Goal: Communication & Community: Answer question/provide support

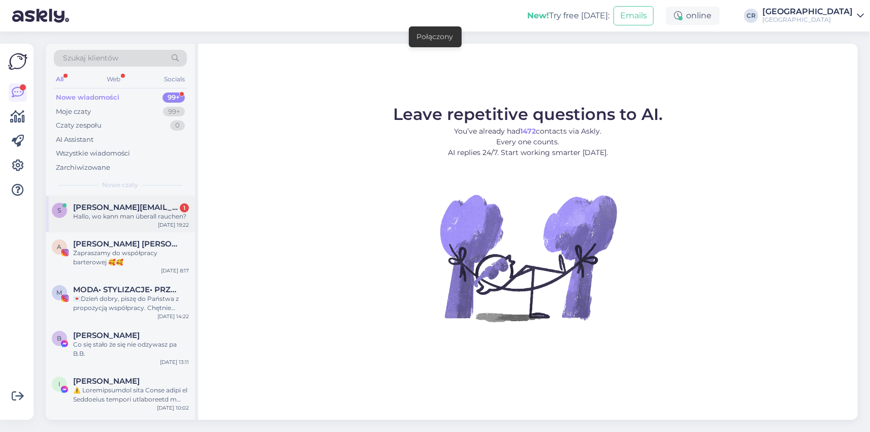
click at [135, 201] on div "s [PERSON_NAME][EMAIL_ADDRESS][DOMAIN_NAME] 1 Hallo, wo kann man überall rauche…" at bounding box center [120, 214] width 149 height 37
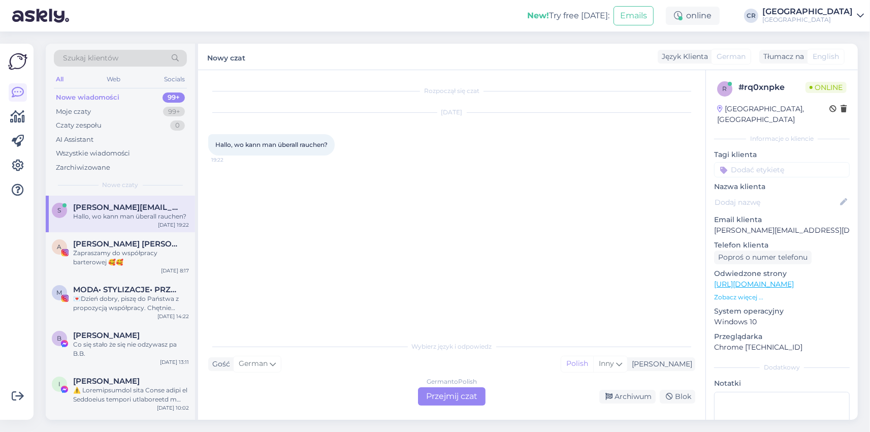
click at [457, 403] on div "German to Polish Przejmij czat" at bounding box center [452, 396] width 68 height 18
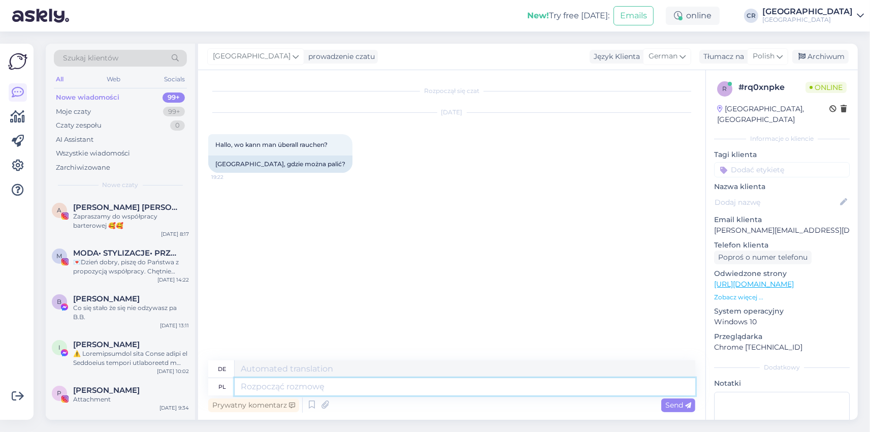
click at [349, 389] on textarea at bounding box center [465, 386] width 461 height 17
type textarea "Na"
type textarea "N"
type textarea "Na"
type textarea "An"
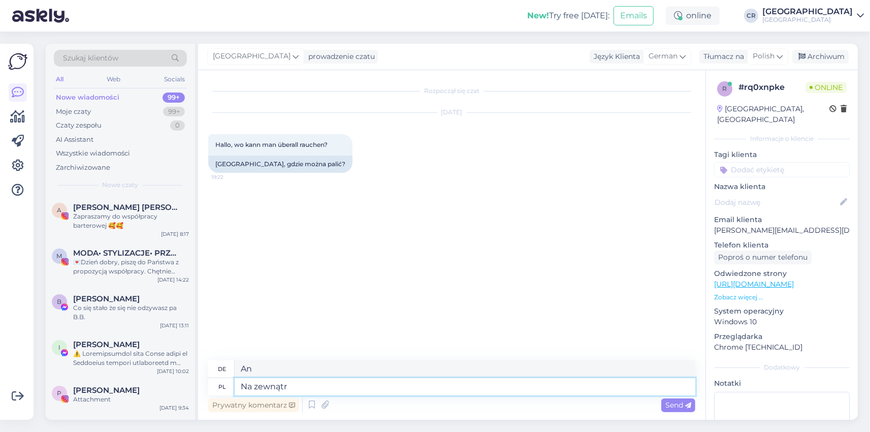
type textarea "Na zewnątrz"
type textarea "Draußen"
type textarea "Na zewnątrz przy w"
type textarea "Draußen bei"
type textarea "Na zewnątrz przy wy"
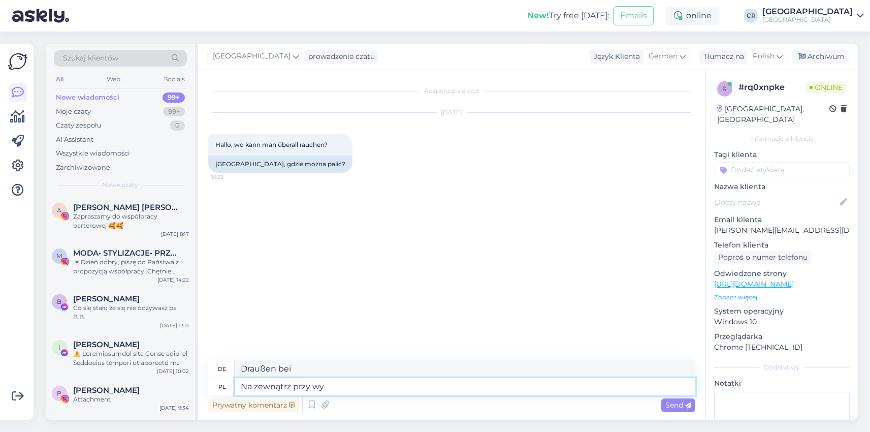
type textarea "Draußen am"
type textarea "Na zewnątrz przy"
type textarea "Draußen bei"
type textarea "Na zewnątrz"
type textarea "Draußen"
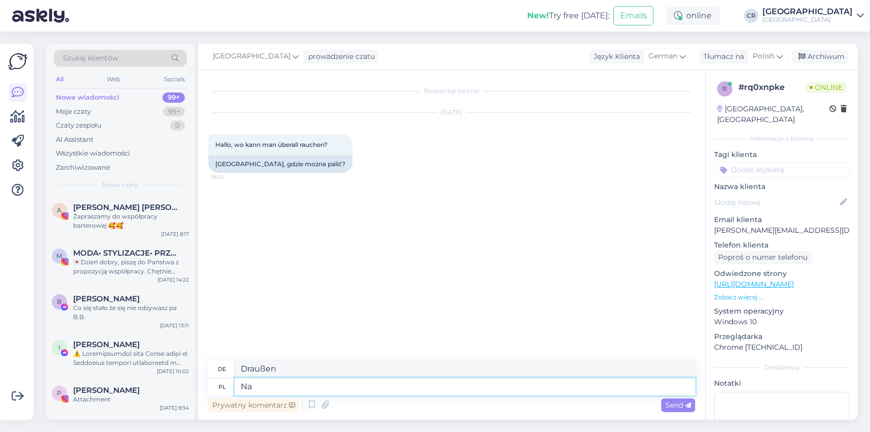
type textarea "N"
type textarea "An"
type textarea "Hallo,"
type textarea "Hallo, można"
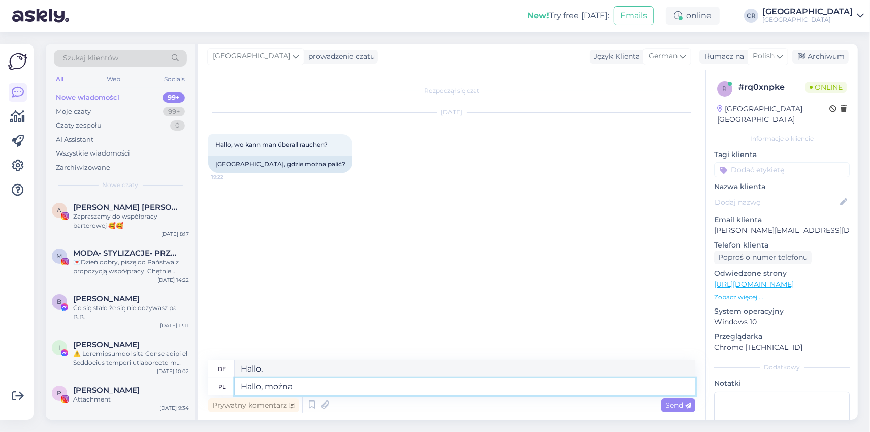
type textarea "Hallo, Sie können"
type textarea "Hallo, można palić na"
type textarea "Hallo, du kannst rauchen"
type textarea "Hallo, można palić na"
type textarea "Hallo, Sie können rauchen auf"
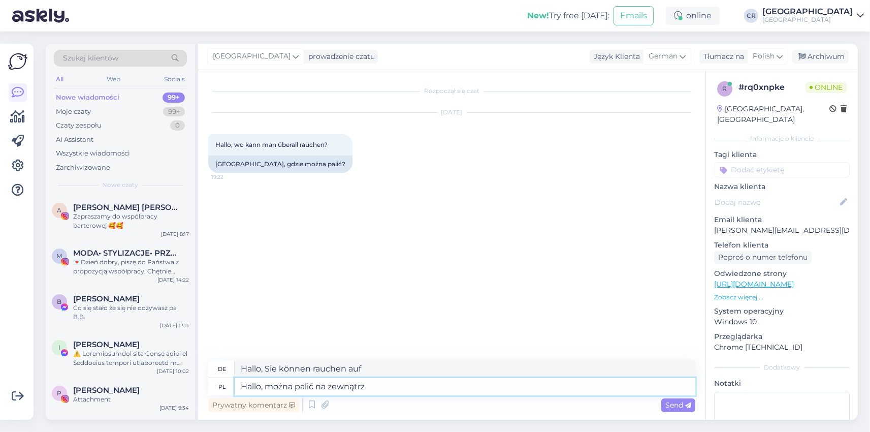
type textarea "Hallo, można palić na zewnątrz t"
type textarea "Hallo, Sie können draußen rauchen."
click at [423, 389] on textarea "Hallo, można palić na zewnątrz tam gd" at bounding box center [465, 386] width 461 height 17
type textarea "Hallo, można palić na zewnątrz tam gdzies"
type textarea "Hallo, Sie können irgendwo draußen rauchen."
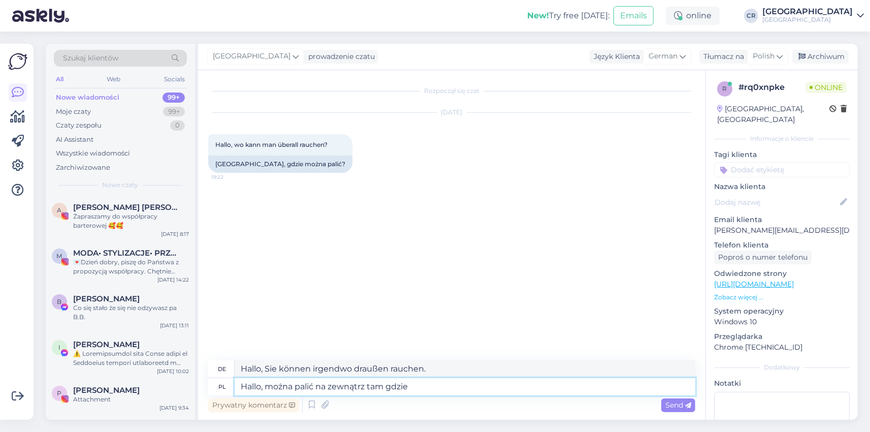
type textarea "Hallo, można palić na zewnątrz tam gdzie s"
type textarea "Hallo, Sie können überall draußen rauchen"
type textarea "Hallo, można palić na zewnątrz tam gdzie są p"
type textarea "Hallo, Sie können draußen rauchen, wo es"
type textarea "Hallo, można palić na zewnątrz ta"
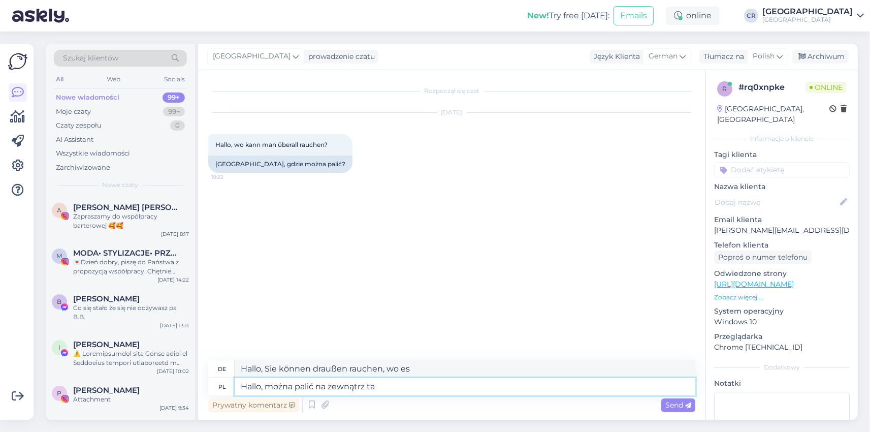
type textarea "Hallo, Sie können überall draußen rauchen"
type textarea "Hallo, można palić na zewnątrz"
type textarea "Hallo, Sie können draußen rauchen."
type textarea "Hallo, można palić na zewnątrz w w"
type textarea "Hallo, Sie können draußen rauchen"
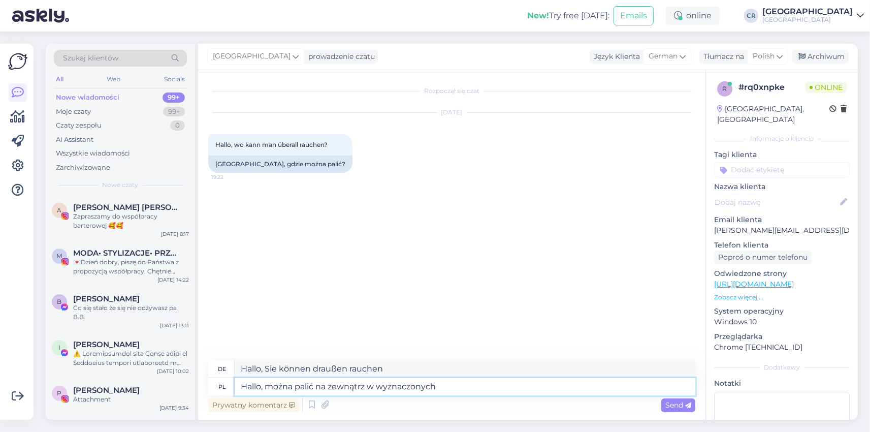
type textarea "Hallo, można palić na zewnątrz w wyznaczonych"
type textarea "Hallo, Sie können draußen in ausgewiesenen Bereichen rauchen."
type textarea "Hallo, można palić na zewnątrz w wyznaczonych miejscach."
type textarea "Hallo, Sie können draußen in dafür vorgesehenen Bereichen rauchen."
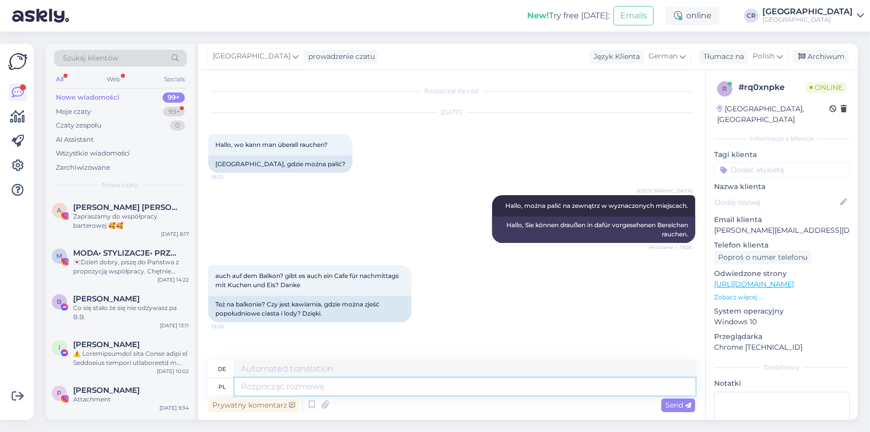
click at [365, 380] on textarea at bounding box center [465, 386] width 461 height 17
type textarea "Palenie n"
type textarea "Rauchen"
type textarea "Palenie na b"
type textarea "Rauchen auf"
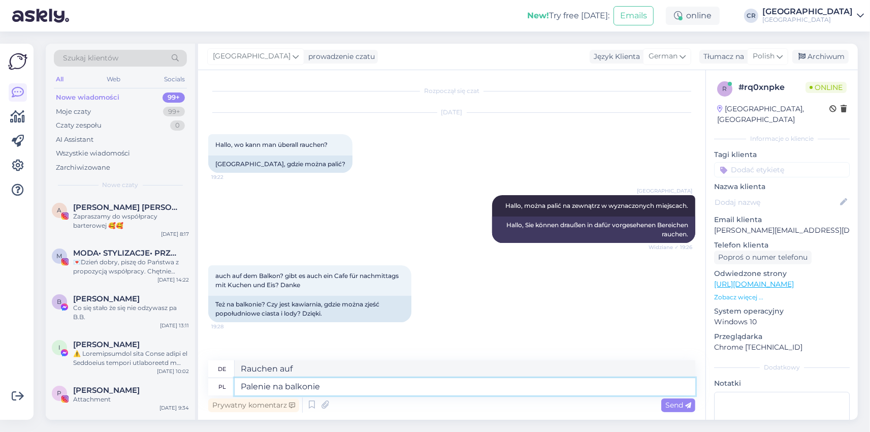
type textarea "Palenie na balkonie"
type textarea "Rauchen auf dem Balkon"
type textarea "Palenie na balkonie jest z"
type textarea "Rauchen auf dem Balkon ist"
type textarea "Palenie na balkonie jest zabronione."
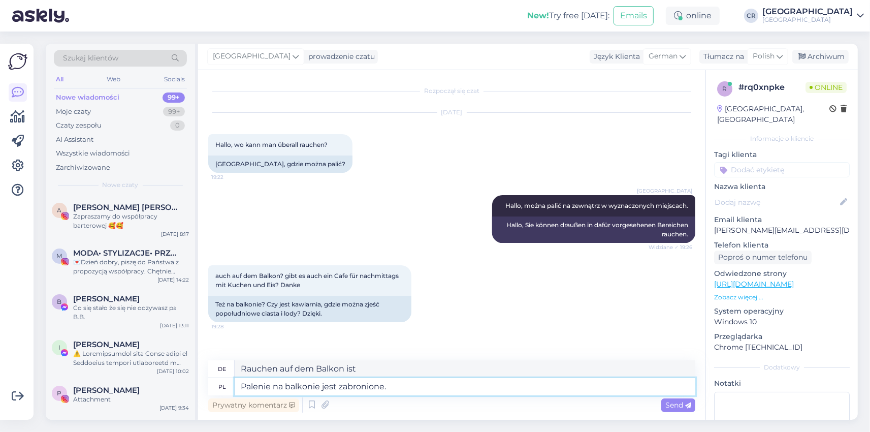
type textarea "Das Rauchen auf dem Balkon ist verboten."
type textarea "Palenie na balkonie jest zabronione. Zapraszamy do"
type textarea "Das Rauchen auf dem Balkon ist untersagt. Gerne können Sie dies tun."
type textarea "Palenie na balkonie jest zabronione. Zapraszamy do na"
type textarea "Das Rauchen auf dem Balkon ist verboten. Wir laden Sie ein"
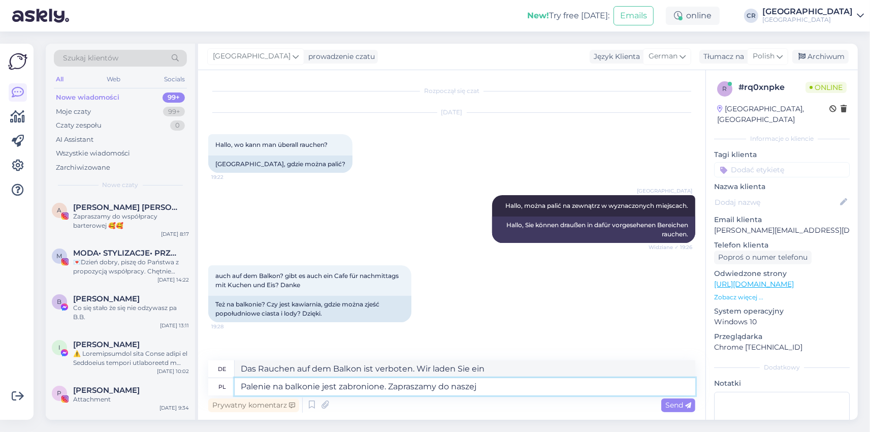
type textarea "Palenie na balkonie jest zabronione. Zapraszamy do naszej s"
type textarea "Das Rauchen auf dem Balkon ist verboten. Wir laden Sie herzlich ein zu unserem"
type textarea "Palenie na balkonie jest zabronione. Zapraszamy do naszej restaurachu"
type textarea "Das Rauchen auf dem Balkon ist verboten. Wir laden Sie in unser Restaurant ein."
type textarea "Palenie na balkonie jest zabronione. Zapraszamy do naszej restauracji Ametyst"
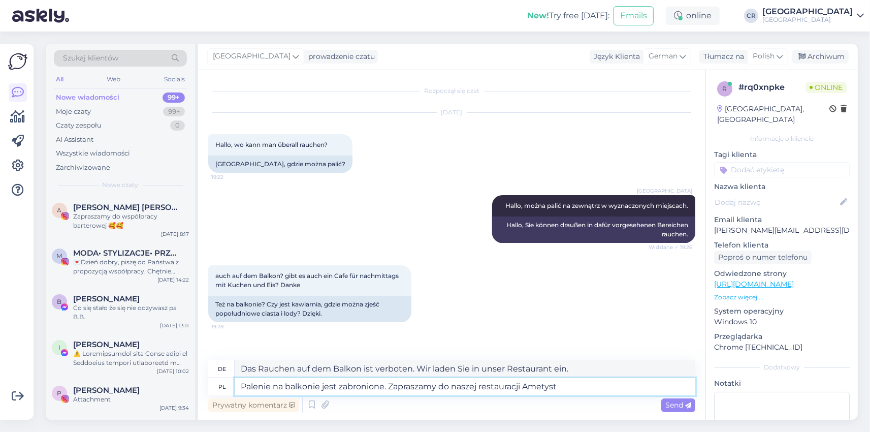
type textarea "Das Rauchen auf dem Balkon ist verboten. Wir laden Sie in unser Restaurant Amet…"
type textarea "Palenie na balkonie jest zabronione. Zapraszamy do naszej restauracji Ametyst g…"
type textarea "Rauchen auf dem Balkon ist verboten. Wir laden Sie in unser Ametyst Restaurant …"
type textarea "Palenie na balkonie jest zabronione. Zapraszamy do naszej restauracji Ametyst g…"
type textarea "Rauchen auf dem Balkon ist verboten. Wir laden Sie in unser Restaurant Ametyst …"
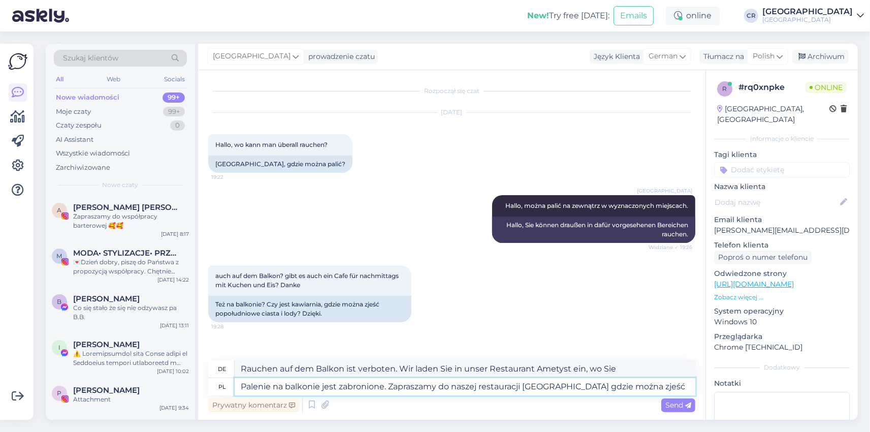
type textarea "Palenie na balkonie jest zabronione. Zapraszamy do naszej restauracji Ametyst g…"
type textarea "Das Rauchen auf dem Balkon ist verboten. Wir laden Sie herzlich in unser Restau…"
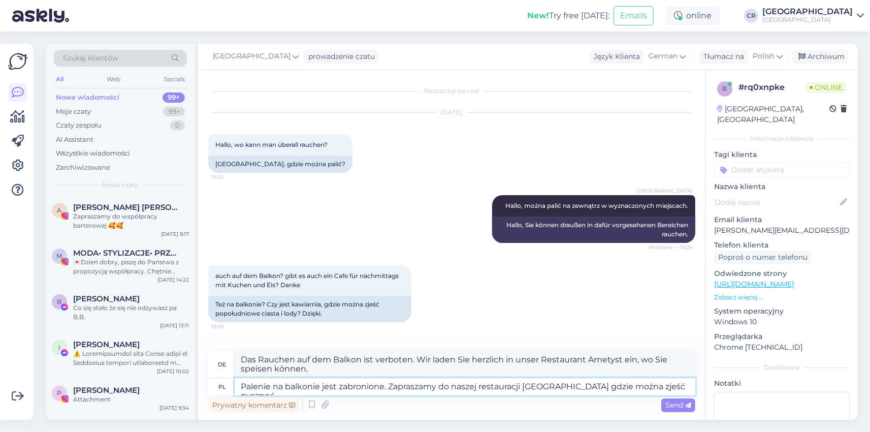
type textarea "Palenie na balkonie jest zabronione. Zapraszamy do naszej restauracji Ametyst g…"
type textarea "Das Rauchen auf dem Balkon ist verboten. Wir laden Sie in unser Restaurant Amet…"
type textarea "Palenie na balkonie jest zabronione. Zapraszamy do naszej restauracji Ametyst g…"
type textarea "Das Rauchen auf dem Balkon ist verboten. Wir laden Sie in unser Restaurant Amet…"
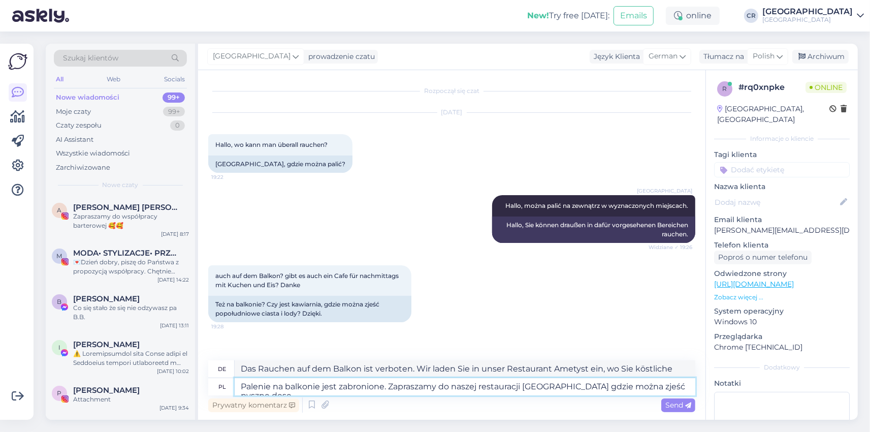
type textarea "Palenie na balkonie jest zabronione. Zapraszamy do naszej restauracji Ametyst g…"
type textarea "Das Rauchen auf dem Balkon ist verboten. Wir laden Sie in unser Restaurant Amet…"
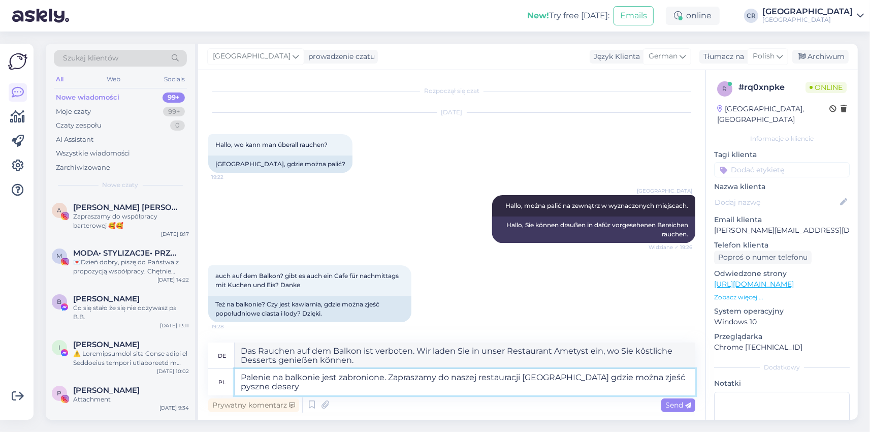
type textarea "Palenie na balkonie jest zabronione. Zapraszamy do naszej restauracji Ametyst g…"
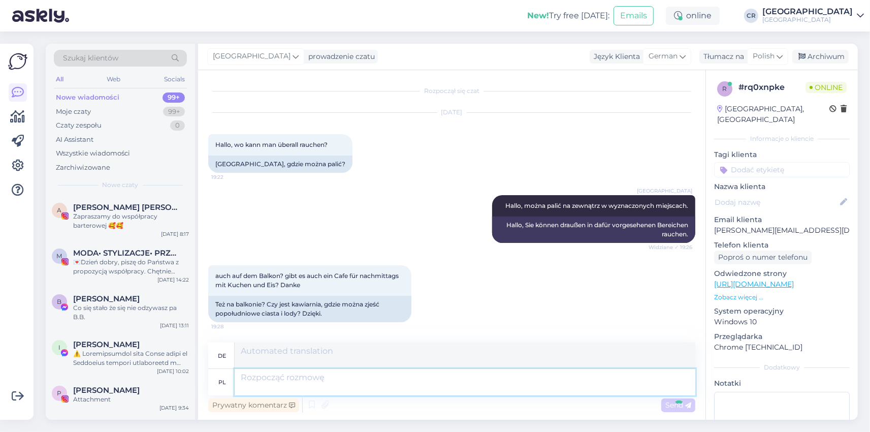
scroll to position [70, 0]
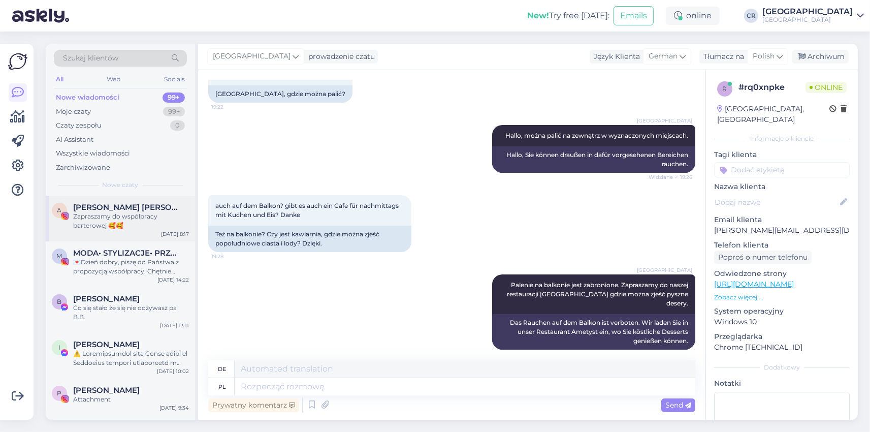
click at [132, 203] on span "[PERSON_NAME] [PERSON_NAME] BLIŹNIACZKI • [DEMOGRAPHIC_DATA] • rodzina • dom" at bounding box center [126, 207] width 106 height 9
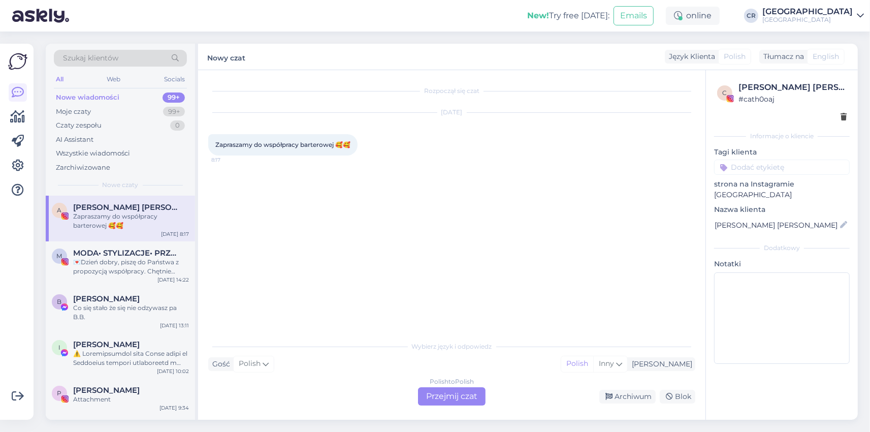
scroll to position [0, 0]
click at [136, 272] on div "💌Dzień dobry, piszę do Państwa z propozycją współpracy. Chętnie odwiedziłabym P…" at bounding box center [131, 267] width 116 height 18
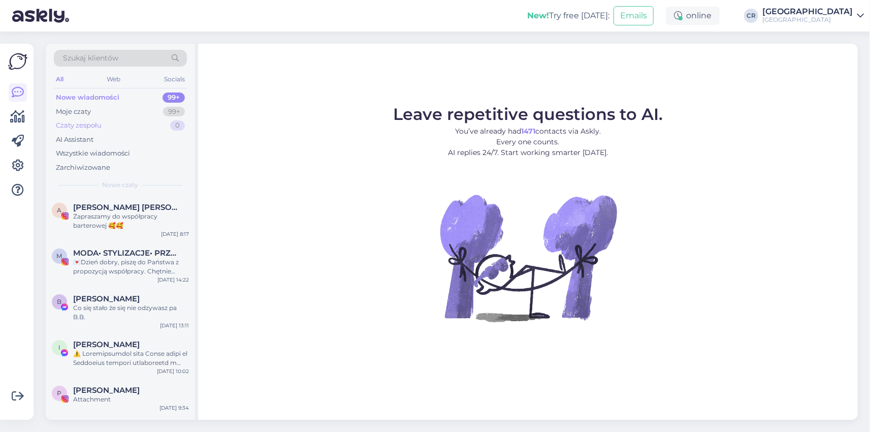
click at [154, 119] on div "Czaty zespołu 0" at bounding box center [120, 125] width 133 height 14
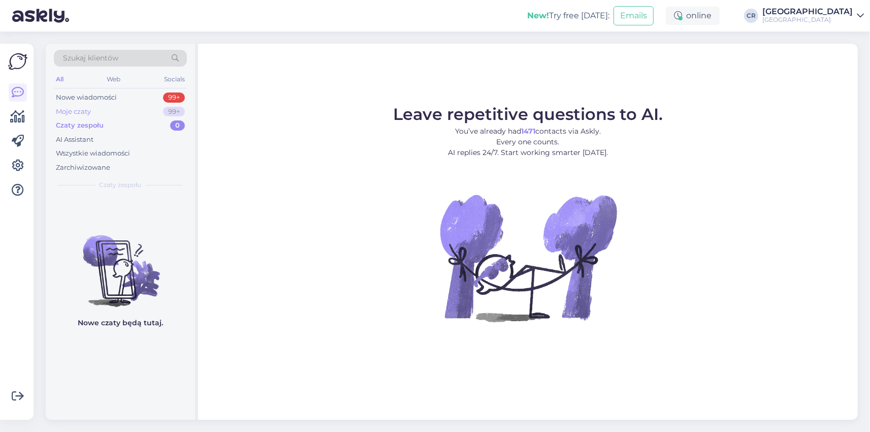
click at [158, 110] on div "Moje czaty 99+" at bounding box center [120, 112] width 133 height 14
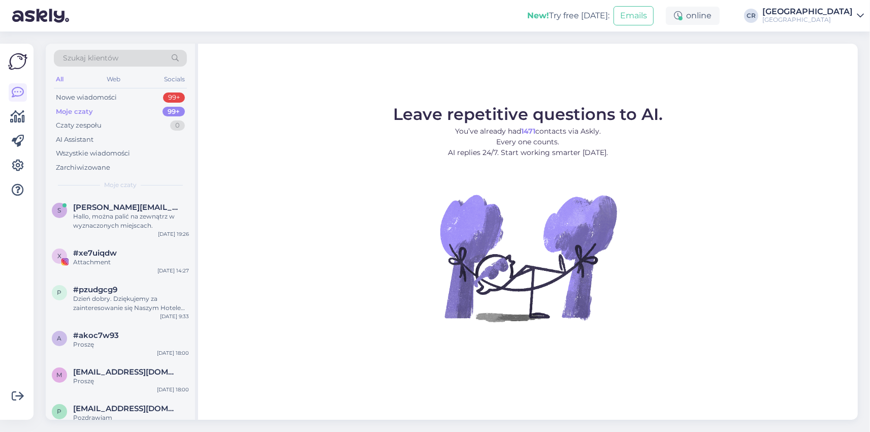
click at [136, 90] on div "Szukaj klientów All Web Socials Nowe wiadomości 99+ Moje czaty 99+ Czaty zespoł…" at bounding box center [120, 120] width 149 height 152
click at [135, 100] on div "Nowe wiadomości 99+" at bounding box center [120, 97] width 133 height 14
